Goal: Task Accomplishment & Management: Manage account settings

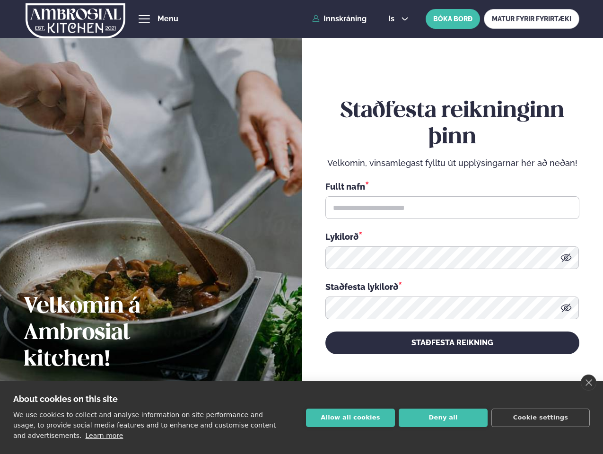
click at [589, 383] on link "close" at bounding box center [589, 383] width 16 height 16
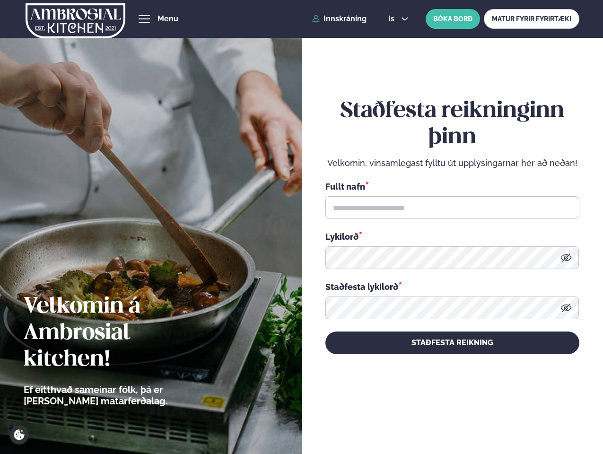
click at [351, 418] on div "Staðfesta reikninginn þinn Velkomin, vinsamlegast fylltu út upplýsingarnar hér …" at bounding box center [453, 226] width 254 height 423
click at [443, 418] on div "Staðfesta reikninginn þinn Velkomin, vinsamlegast fylltu út upplýsingarnar hér …" at bounding box center [453, 226] width 254 height 423
click at [541, 418] on div "Staðfesta reikninginn þinn Velkomin, vinsamlegast fylltu út upplýsingarnar hér …" at bounding box center [453, 226] width 254 height 423
click at [144, 19] on span "hamburger" at bounding box center [144, 19] width 9 height 9
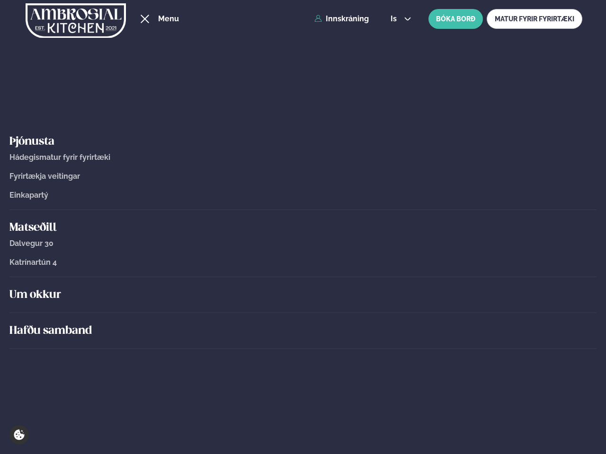
click at [398, 19] on span "is" at bounding box center [394, 19] width 9 height 8
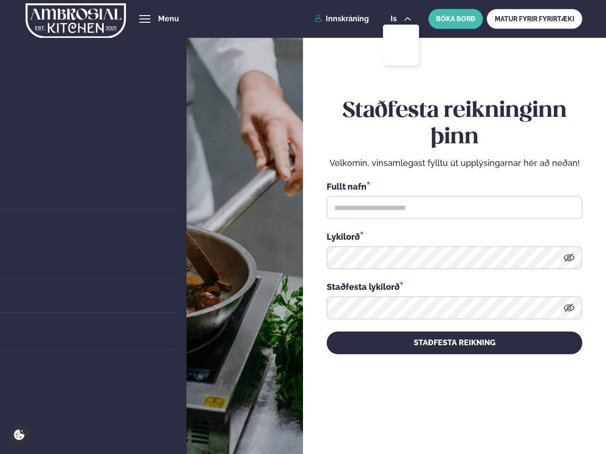
click at [566, 258] on icon at bounding box center [568, 258] width 11 height 8
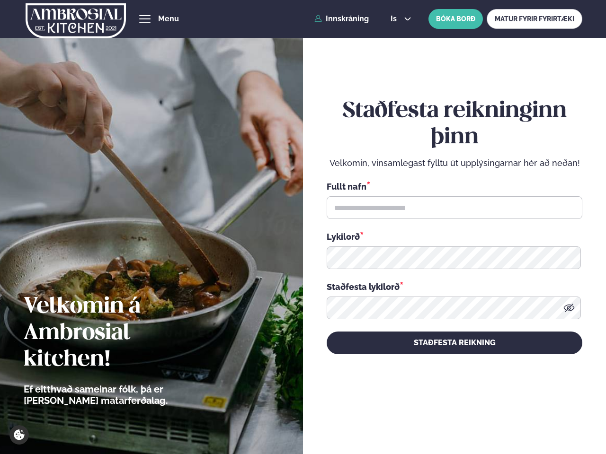
click at [566, 308] on icon at bounding box center [568, 308] width 11 height 8
